Goal: Information Seeking & Learning: Learn about a topic

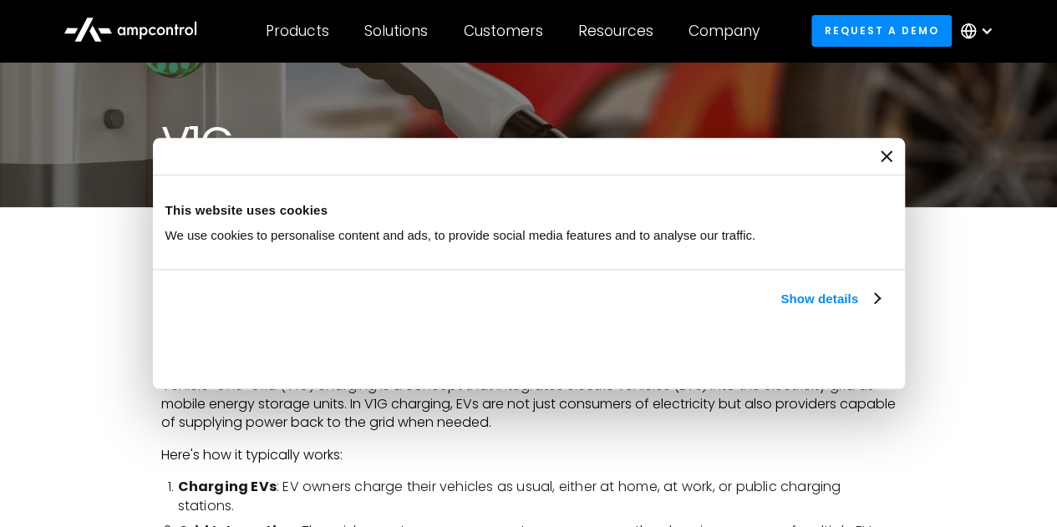
scroll to position [334, 0]
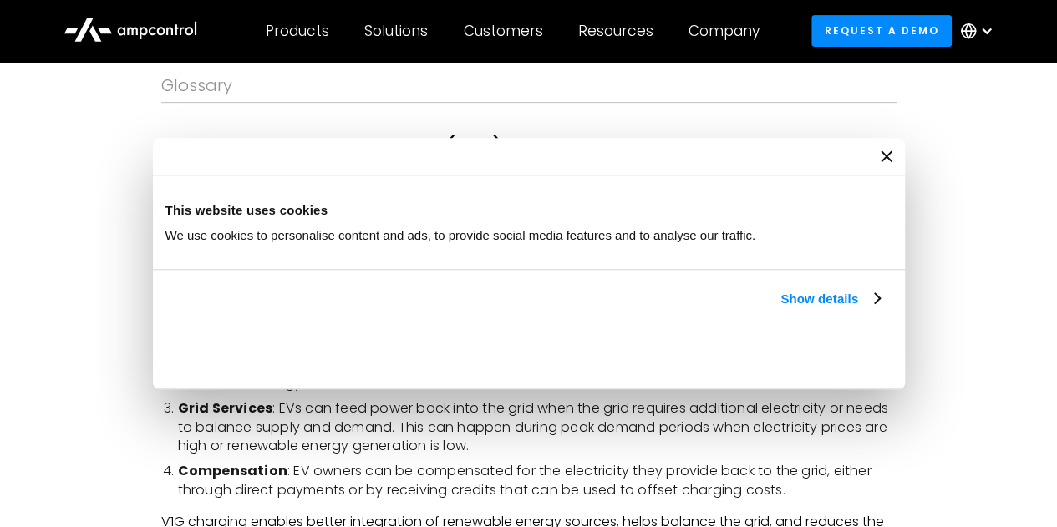
click at [905, 390] on div "Consent Details [#IABV2SETTINGS#] About This website uses cookies We use cookie…" at bounding box center [529, 264] width 752 height 252
click at [0, 0] on icon "Close banner" at bounding box center [0, 0] width 0 height 0
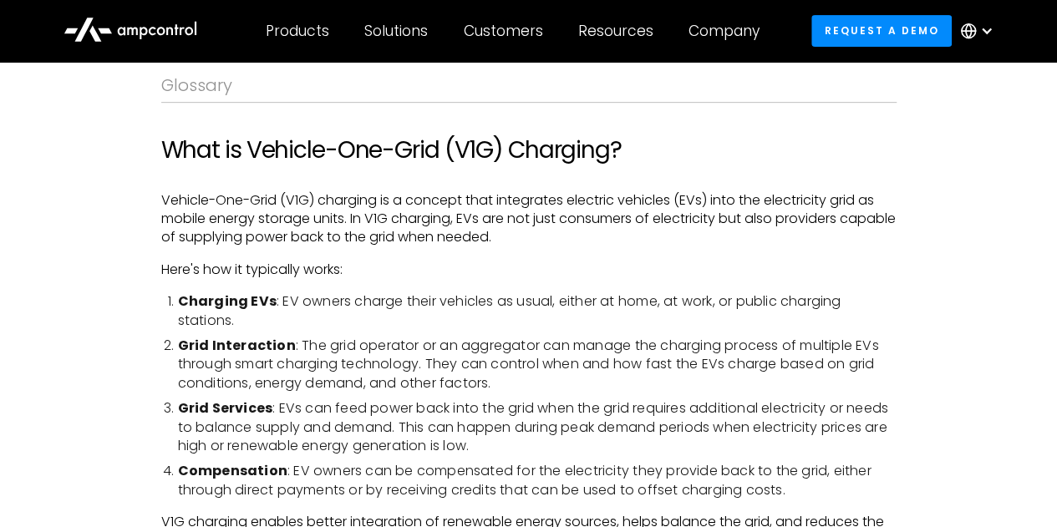
click at [647, 302] on li "Charging EVs : EV owners charge their vehicles as usual, either at home, at wor…" at bounding box center [537, 311] width 718 height 38
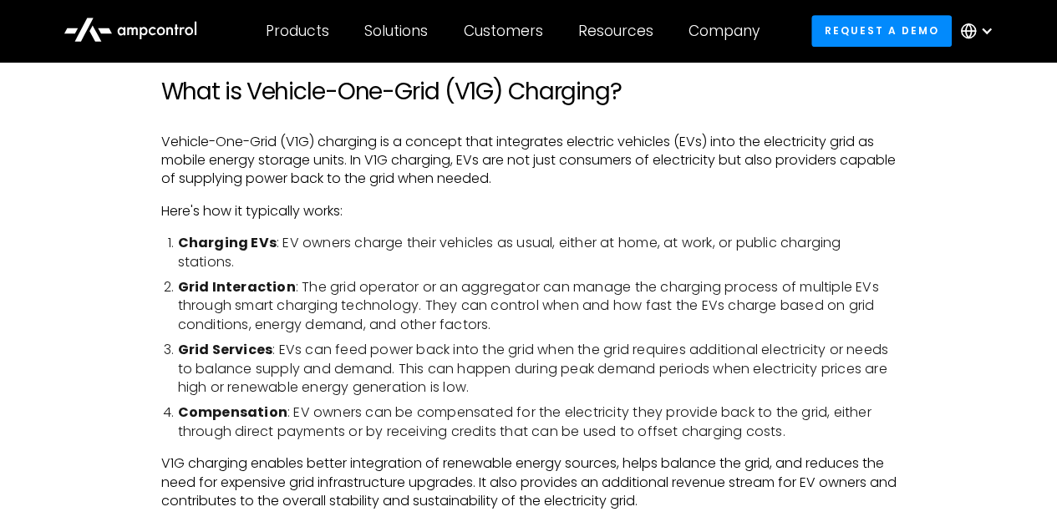
scroll to position [418, 0]
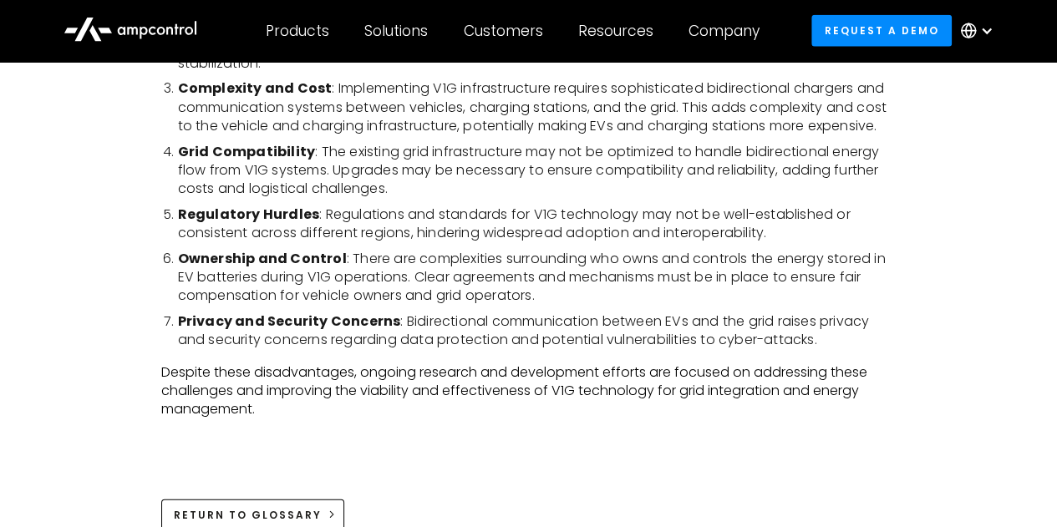
scroll to position [1838, 0]
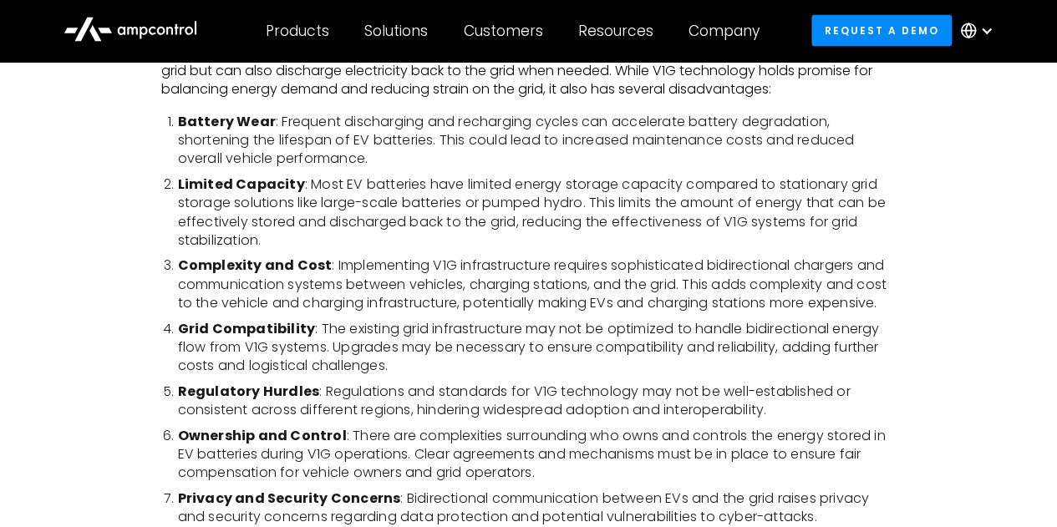
click at [311, 352] on li "Grid Compatibility : The existing grid infrastructure may not be optimized to h…" at bounding box center [537, 348] width 718 height 56
click at [682, 315] on ol "Battery Wear : Frequent discharging and recharging cycles can accelerate batter…" at bounding box center [528, 320] width 735 height 414
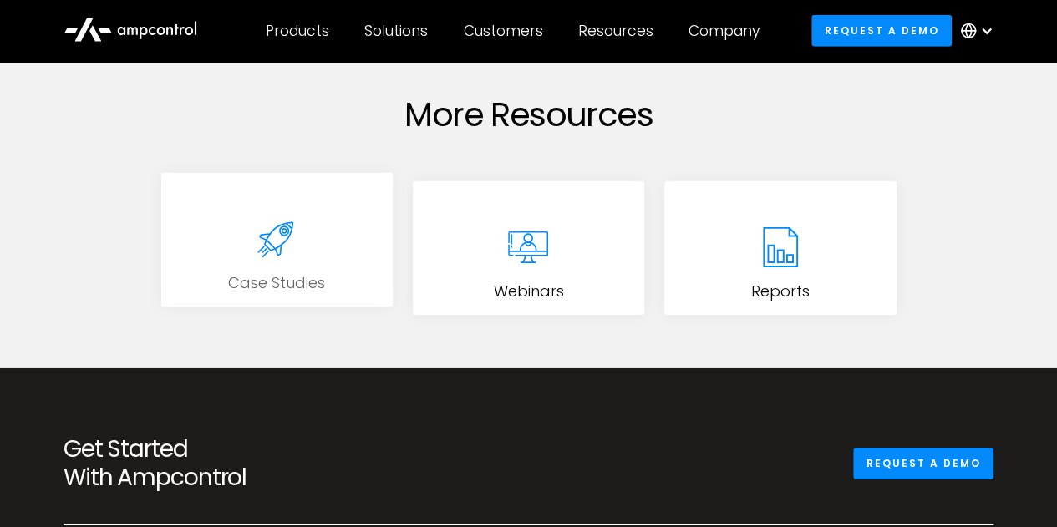
scroll to position [2506, 0]
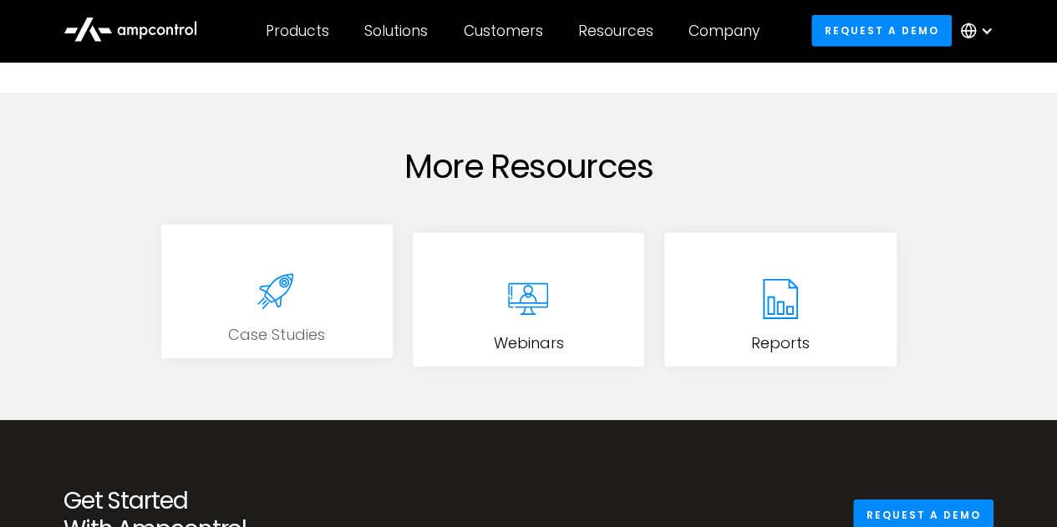
click at [284, 302] on icon at bounding box center [276, 290] width 67 height 67
